Goal: Obtain resource: Download file/media

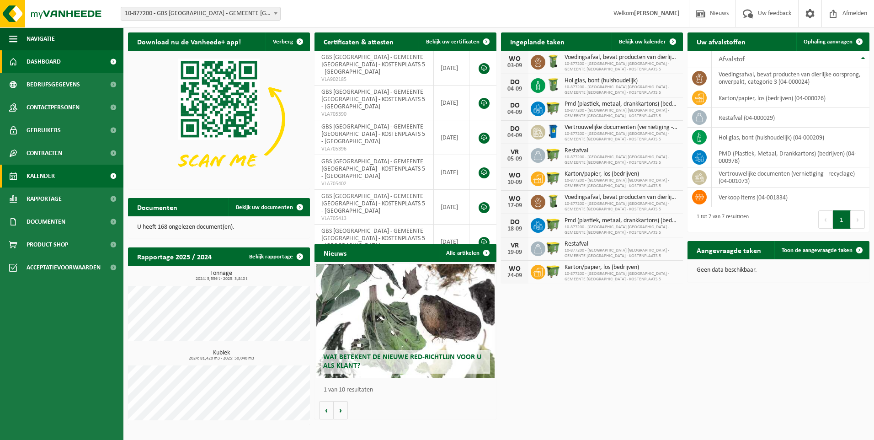
click at [55, 180] on link "Kalender" at bounding box center [61, 176] width 123 height 23
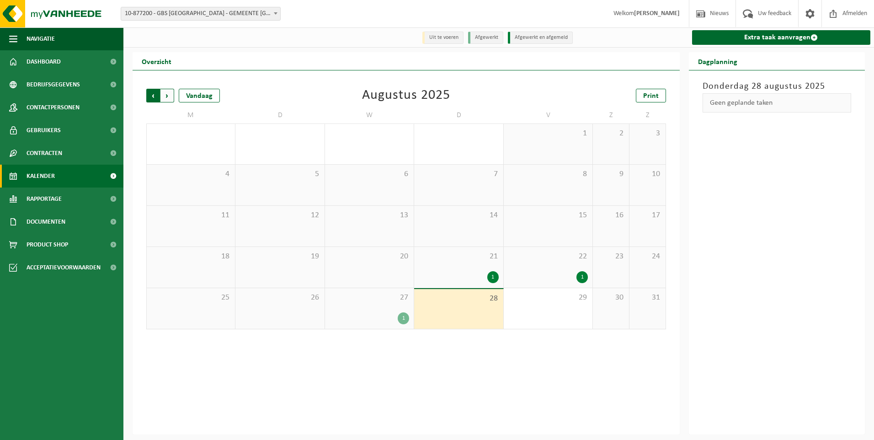
click at [165, 100] on span "Volgende" at bounding box center [167, 96] width 14 height 14
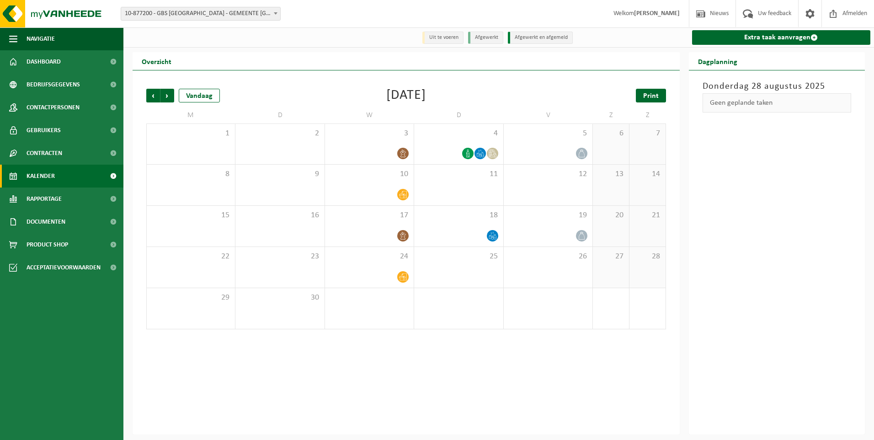
click at [651, 100] on span "Print" at bounding box center [651, 95] width 16 height 7
click at [167, 97] on span "Volgende" at bounding box center [167, 96] width 14 height 14
click at [645, 95] on span "Print" at bounding box center [651, 95] width 16 height 7
click at [651, 93] on span "Print" at bounding box center [651, 95] width 16 height 7
click at [154, 94] on span "Vorige" at bounding box center [153, 96] width 14 height 14
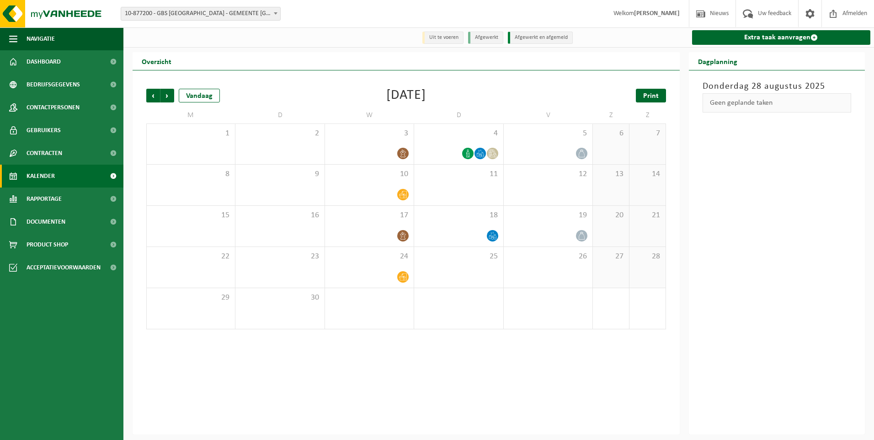
click at [654, 96] on span "Print" at bounding box center [651, 95] width 16 height 7
